Goal: Task Accomplishment & Management: Complete application form

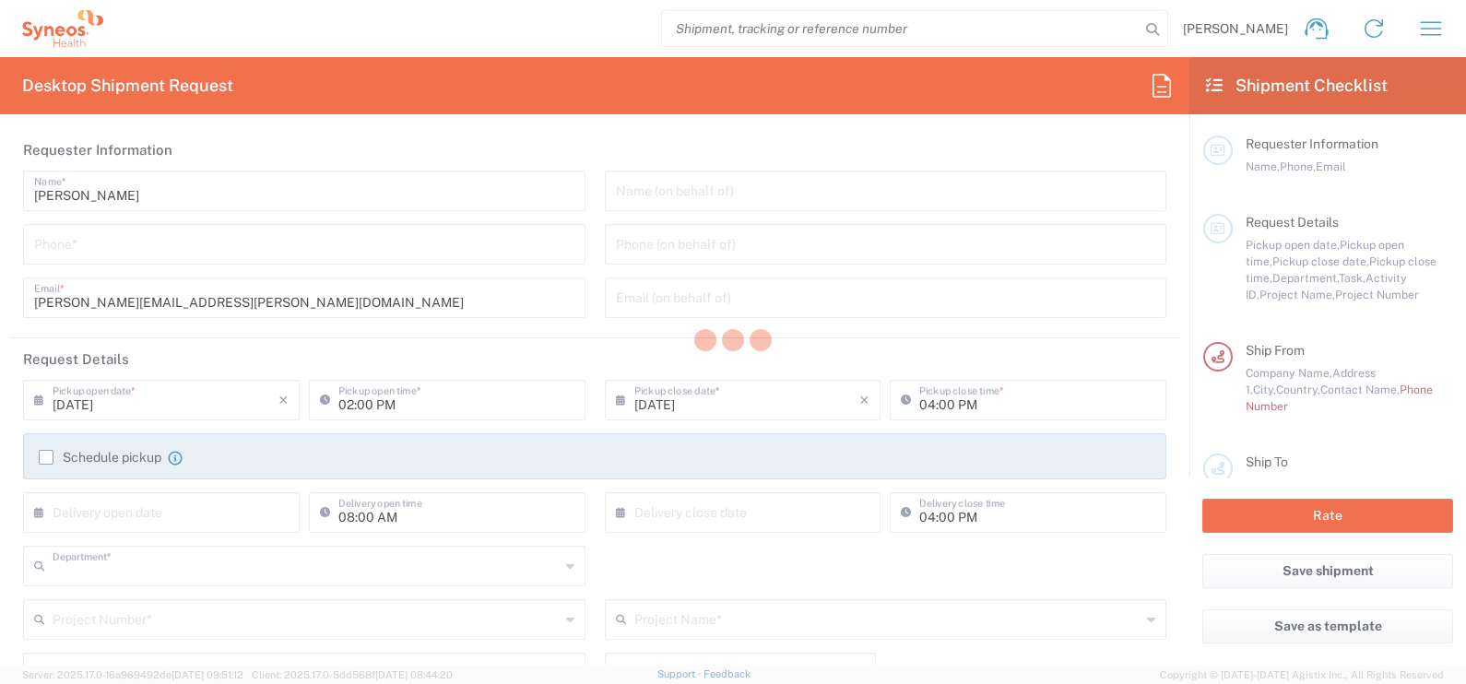
type input "8350"
type input "Central [GEOGRAPHIC_DATA]"
type input "[GEOGRAPHIC_DATA]"
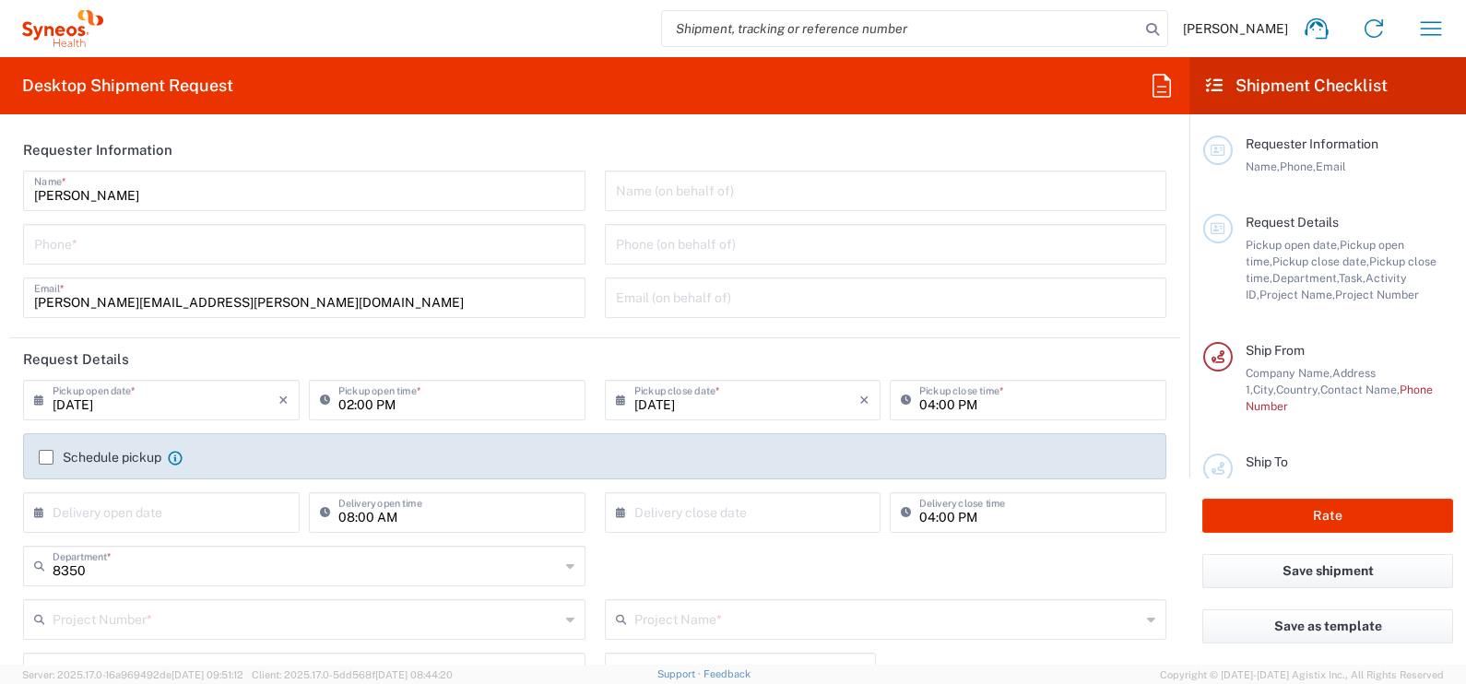
type input "Syneos Health d.o.o. [GEOGRAPHIC_DATA]-[GEOGRAPHIC_DATA]"
